Goal: Task Accomplishment & Management: Use online tool/utility

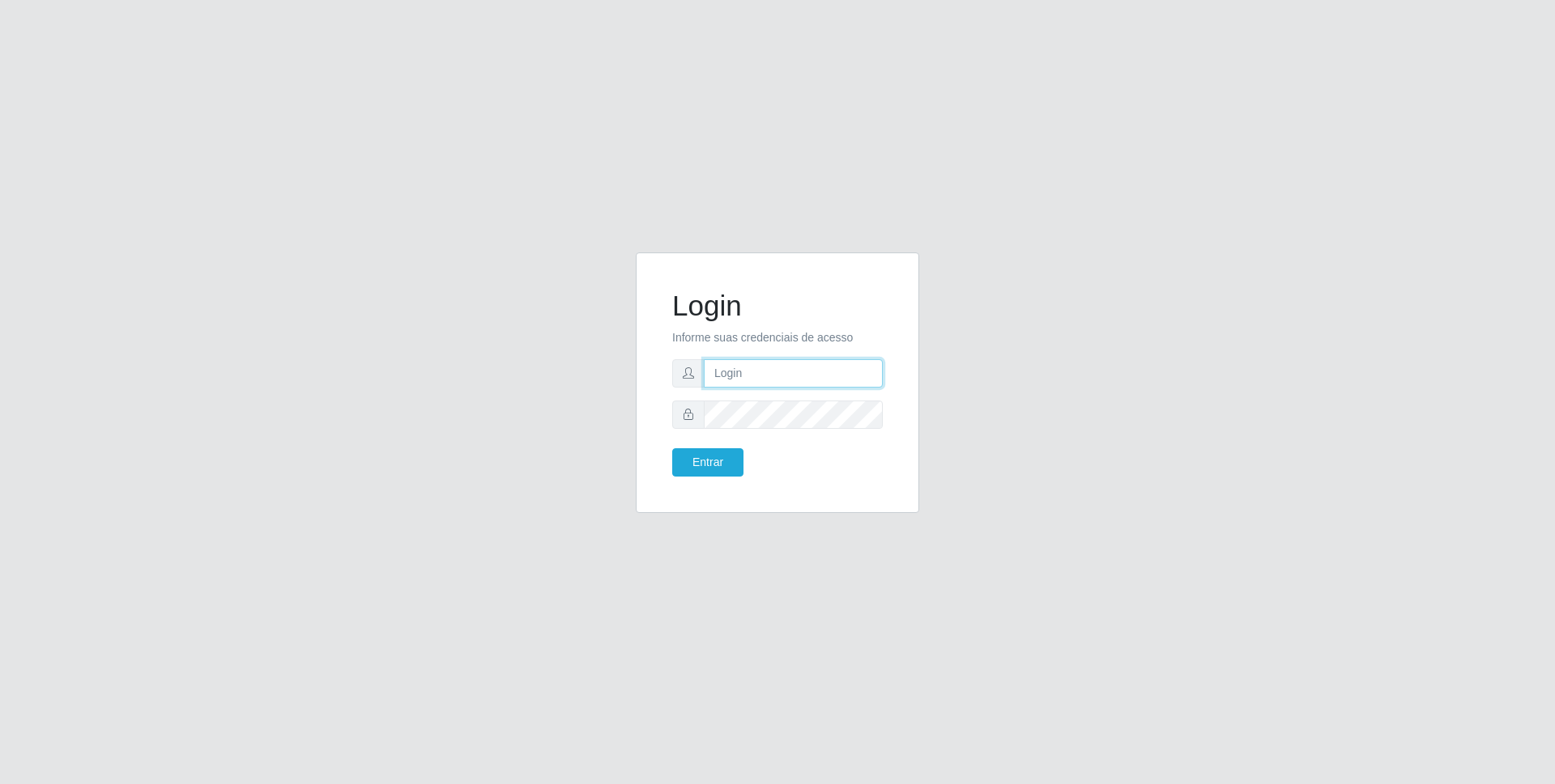
type input "[EMAIL_ADDRESS][DOMAIN_NAME]"
click at [805, 376] on input "[EMAIL_ADDRESS][DOMAIN_NAME]" at bounding box center [793, 373] width 179 height 28
click at [706, 459] on button "Entrar" at bounding box center [707, 462] width 71 height 28
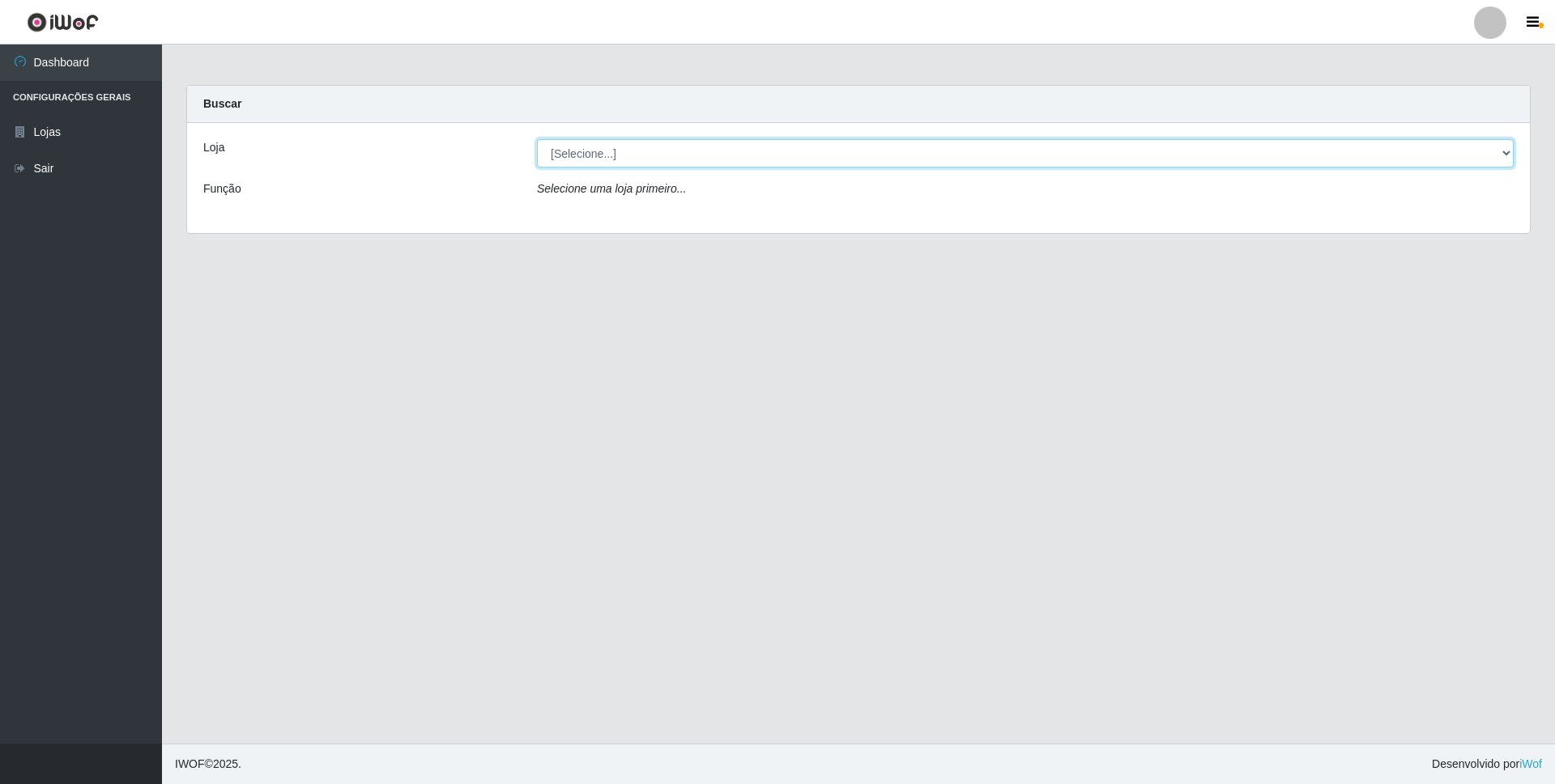
click at [656, 145] on select "[Selecione...] [GEOGRAPHIC_DATA] - [GEOGRAPHIC_DATA]" at bounding box center [1025, 152] width 977 height 28
select select "432"
click at [537, 139] on select "[Selecione...] [GEOGRAPHIC_DATA] - [GEOGRAPHIC_DATA]" at bounding box center [1025, 152] width 977 height 28
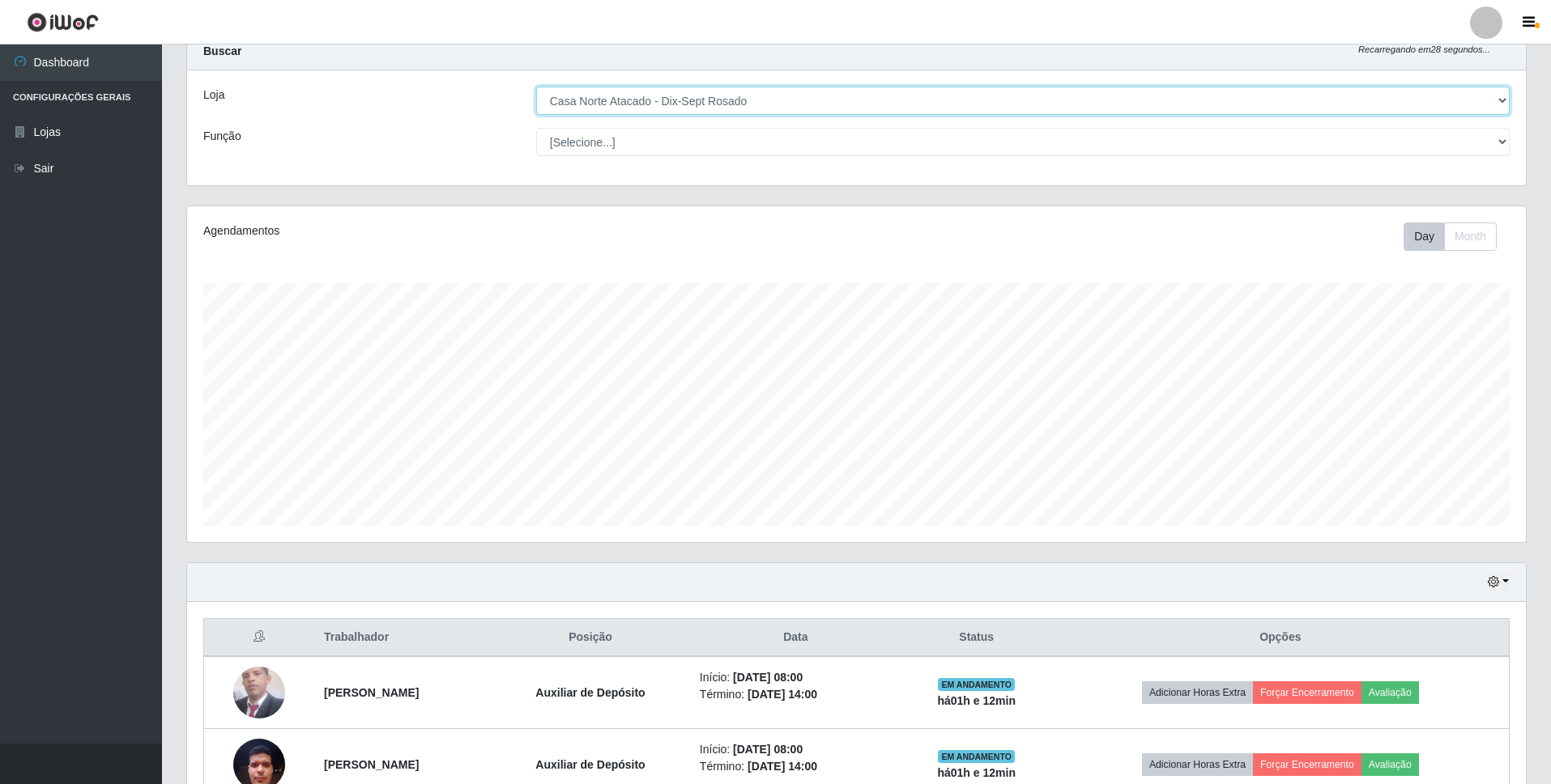
scroll to position [146, 0]
